Goal: Find specific fact: Find specific page/section

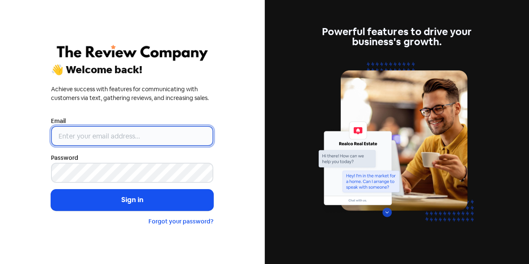
click at [165, 138] on input "email" at bounding box center [132, 136] width 162 height 20
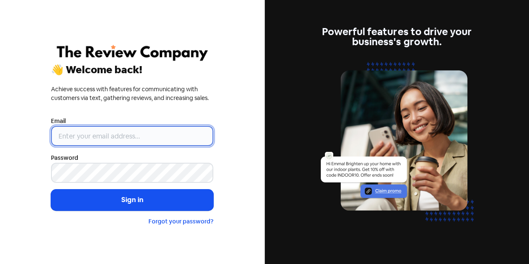
type input "[EMAIL_ADDRESS][DOMAIN_NAME]"
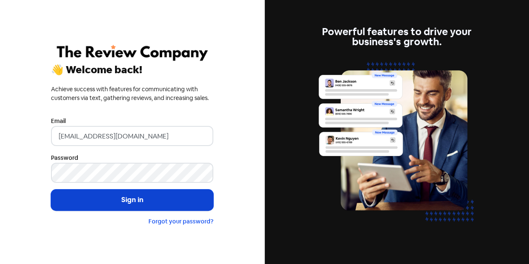
click at [133, 195] on button "Sign in" at bounding box center [132, 200] width 162 height 21
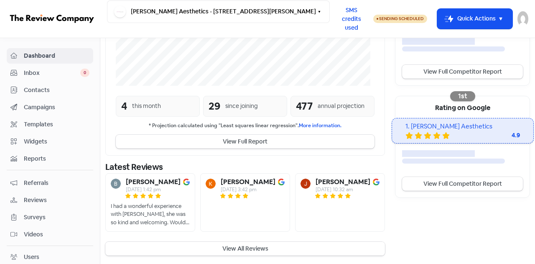
scroll to position [221, 0]
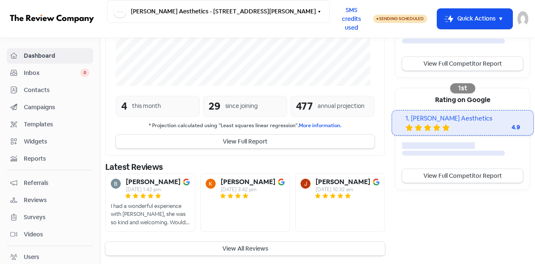
click at [264, 250] on button "View All Reviews" at bounding box center [245, 249] width 280 height 14
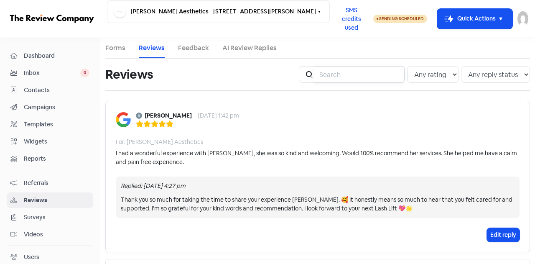
click at [352, 76] on input "search" at bounding box center [360, 74] width 90 height 17
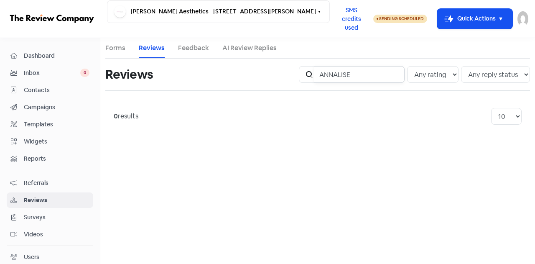
drag, startPoint x: 364, startPoint y: 78, endPoint x: 312, endPoint y: 84, distance: 52.3
click at [312, 84] on div "Icon For Search [PERSON_NAME] Any rating 5 star 4 star 3 star 2 star 1 star Any…" at bounding box center [414, 74] width 241 height 27
type input "[PERSON_NAME]"
